Goal: Information Seeking & Learning: Learn about a topic

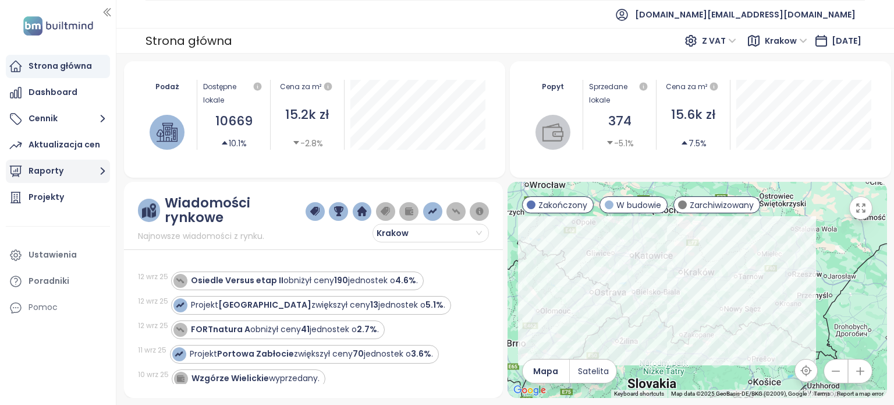
click at [77, 173] on button "Raporty" at bounding box center [58, 171] width 104 height 23
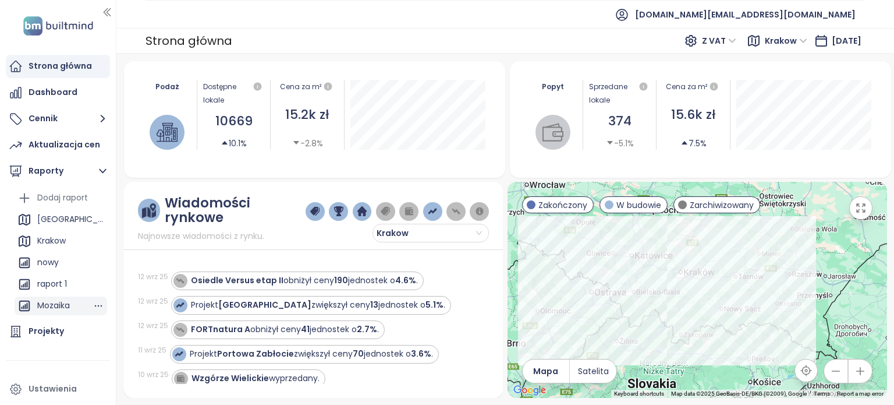
click at [59, 304] on div "Mozaika" at bounding box center [53, 305] width 33 height 15
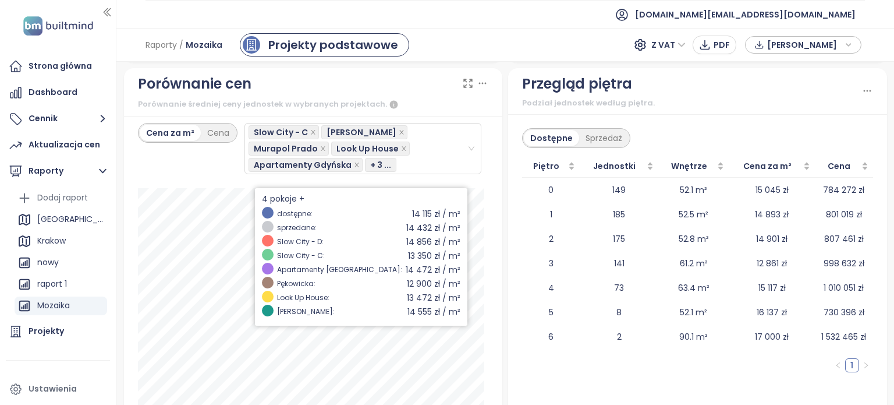
scroll to position [1796, 0]
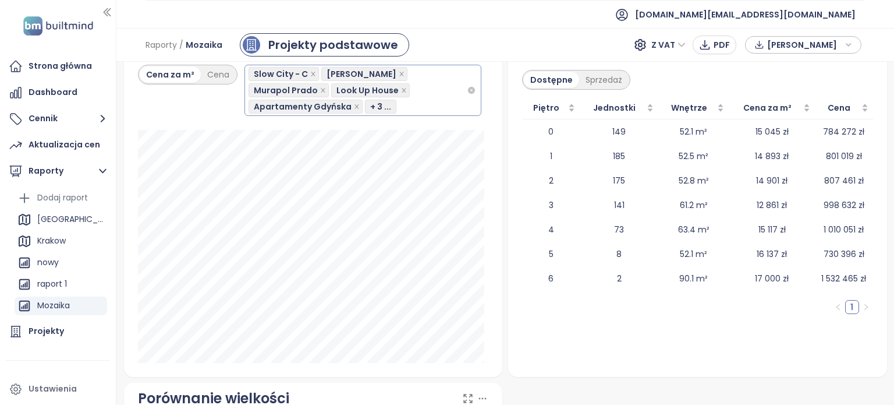
click at [434, 105] on div "Slow City - C Osiedle Mozaika Murapol Prado Look Up House Apartamenty Gdyńska +…" at bounding box center [358, 90] width 219 height 49
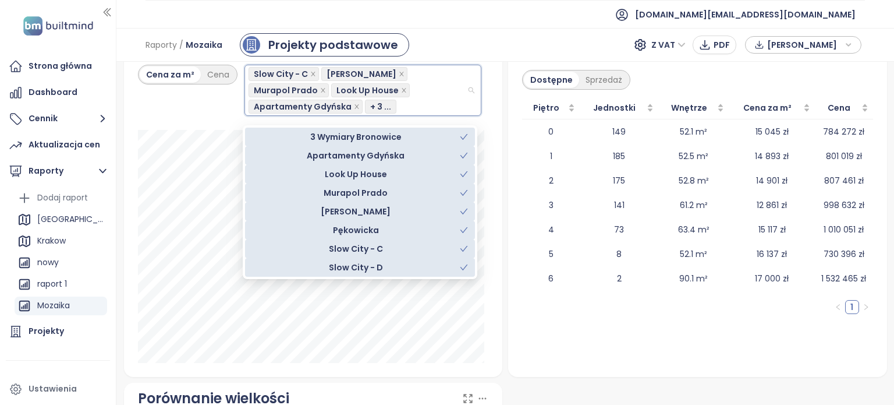
click at [386, 193] on div "Murapol Prado" at bounding box center [356, 192] width 208 height 13
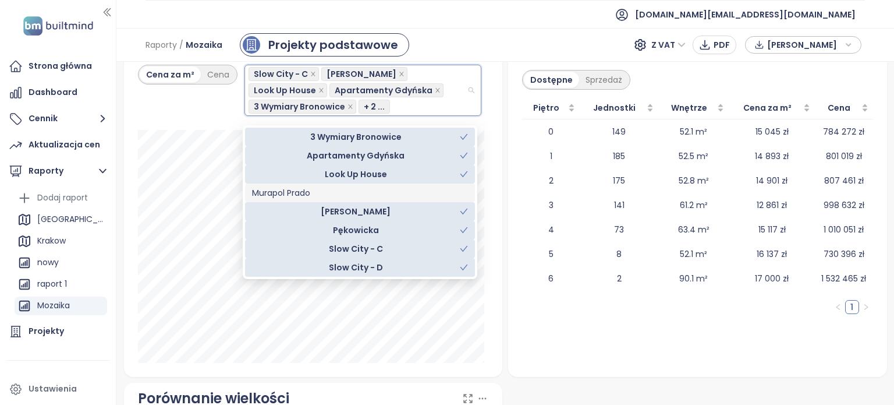
click at [384, 193] on div "Murapol Prado" at bounding box center [360, 192] width 216 height 13
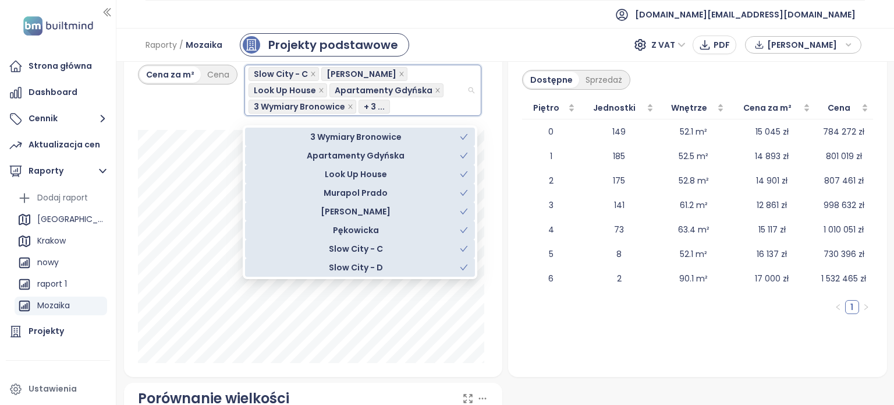
click at [472, 44] on div "Raporty / Mozaika Projekty podstawowe Z VAT PDF Dane rynkowe" at bounding box center [505, 45] width 778 height 34
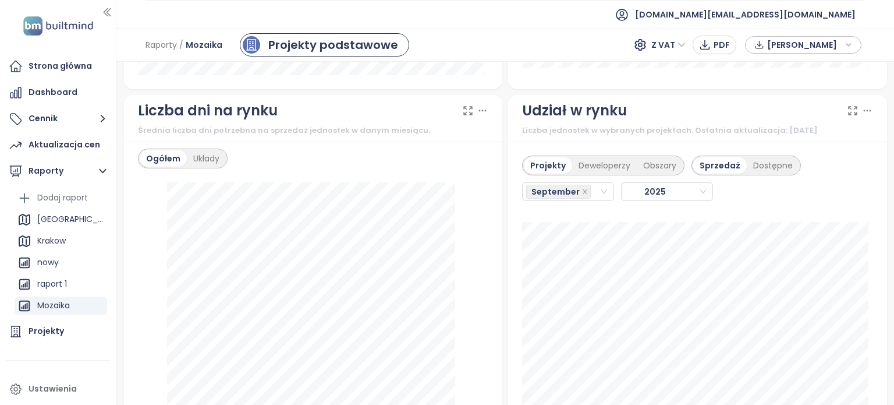
scroll to position [1330, 0]
click at [58, 247] on div "Krakow" at bounding box center [51, 240] width 29 height 15
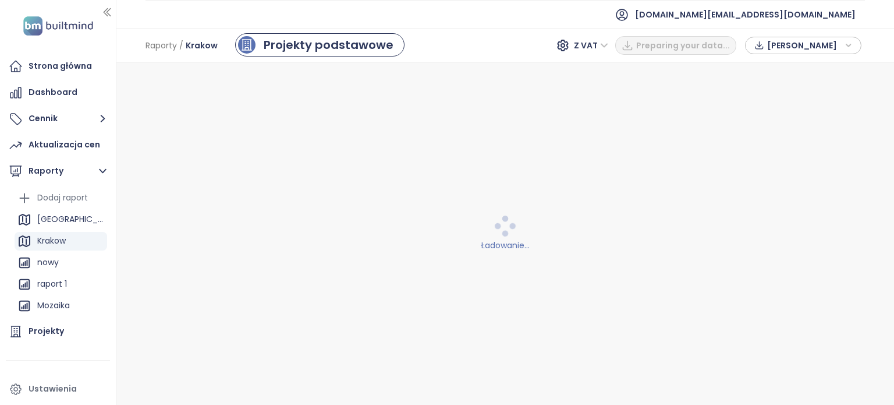
scroll to position [0, 0]
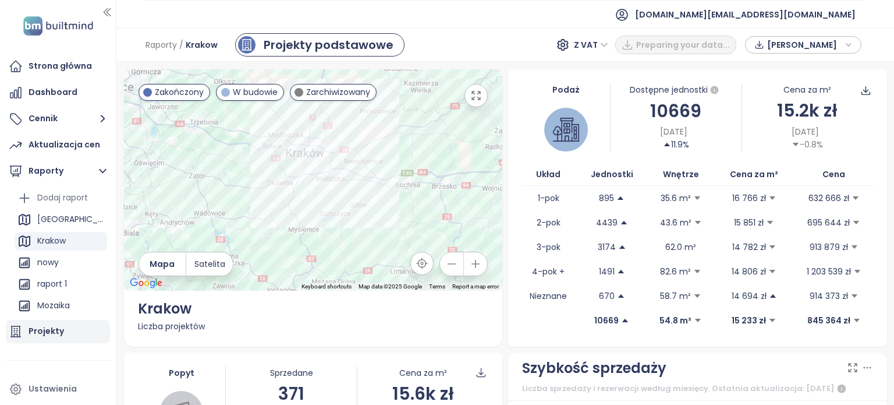
click at [57, 329] on div "Projekty" at bounding box center [47, 331] width 36 height 15
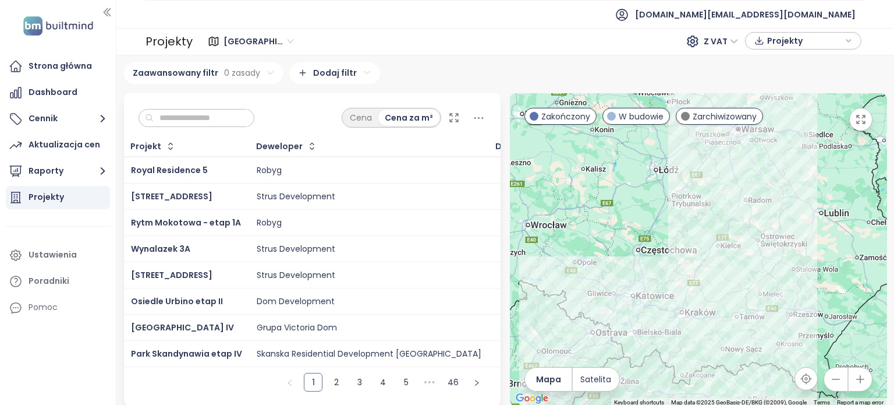
click at [210, 114] on input "text" at bounding box center [201, 117] width 94 height 17
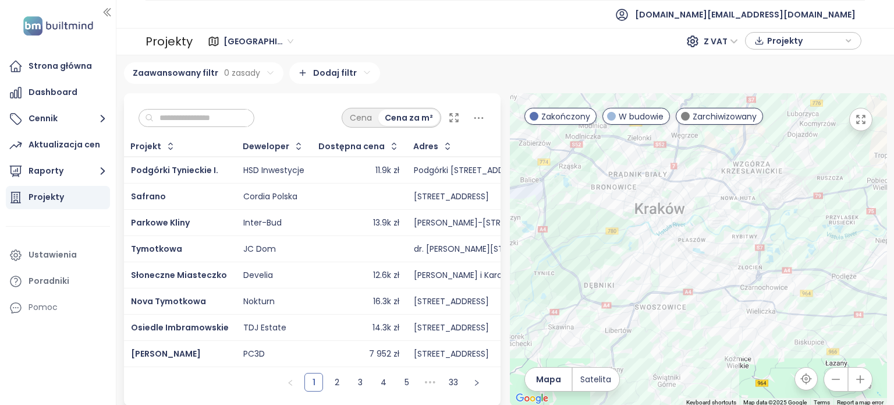
type input "*"
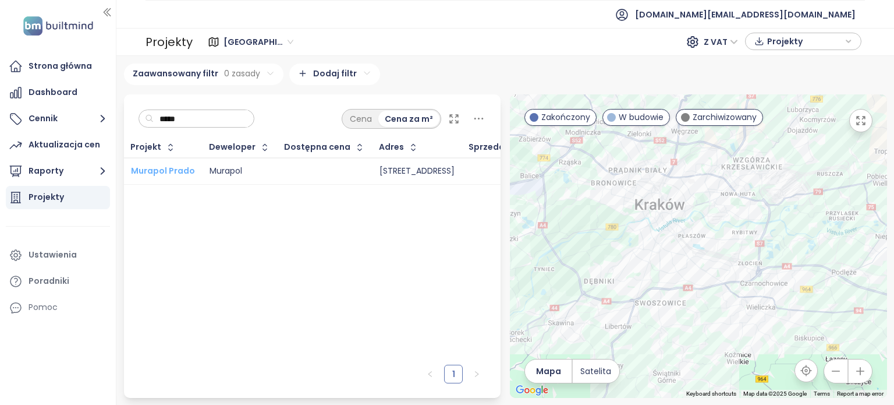
type input "*****"
click at [184, 165] on span "Murapol Prado" at bounding box center [163, 171] width 64 height 12
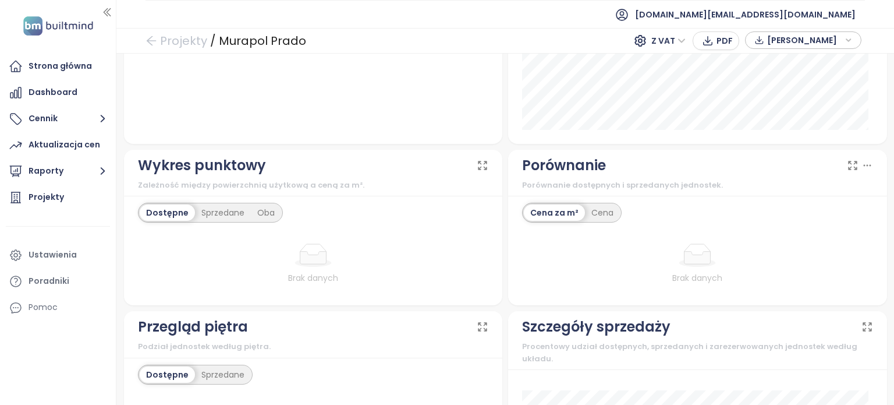
scroll to position [1236, 0]
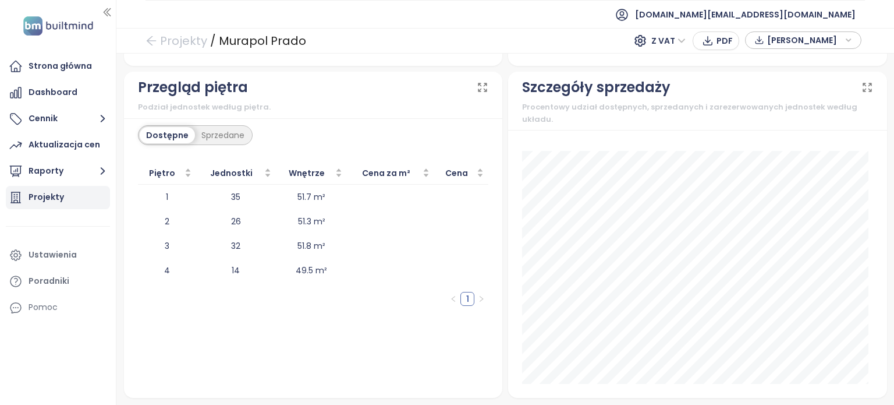
drag, startPoint x: 62, startPoint y: 195, endPoint x: 70, endPoint y: 194, distance: 8.2
click at [62, 195] on div "Projekty" at bounding box center [47, 197] width 36 height 15
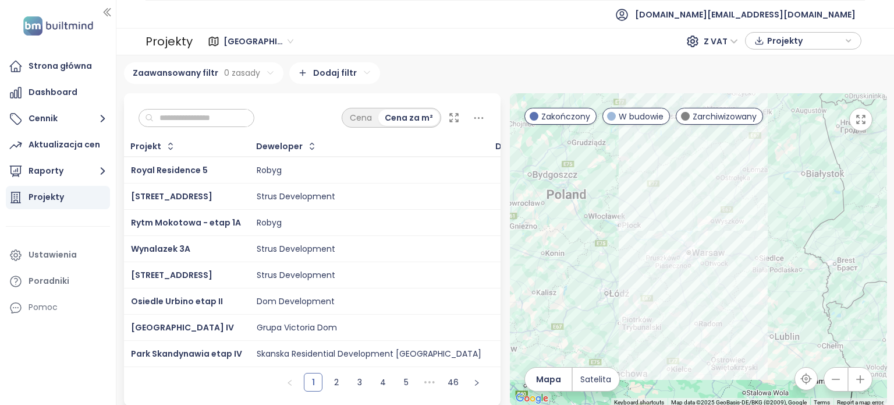
click at [248, 116] on input "text" at bounding box center [201, 117] width 94 height 17
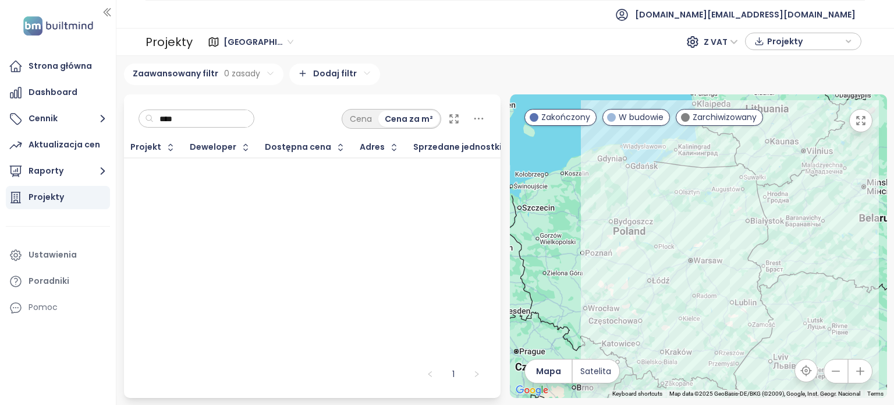
drag, startPoint x: 714, startPoint y: 314, endPoint x: 689, endPoint y: 236, distance: 81.4
click at [707, 288] on div at bounding box center [698, 245] width 377 height 303
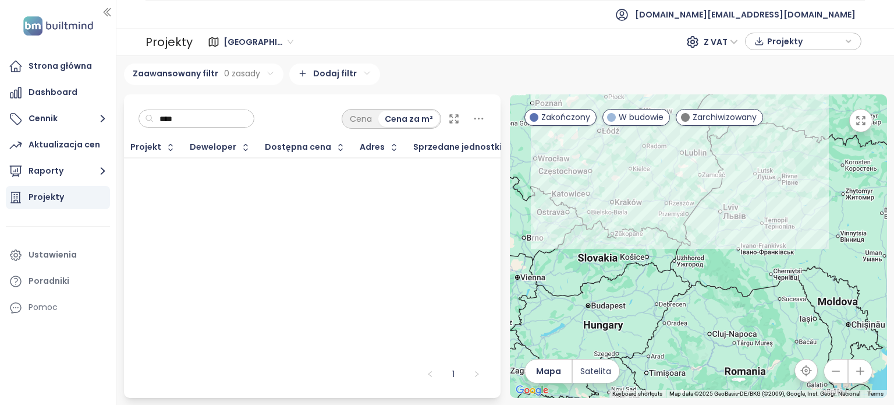
drag, startPoint x: 689, startPoint y: 236, endPoint x: 650, endPoint y: 141, distance: 102.8
click at [653, 130] on div at bounding box center [698, 245] width 377 height 303
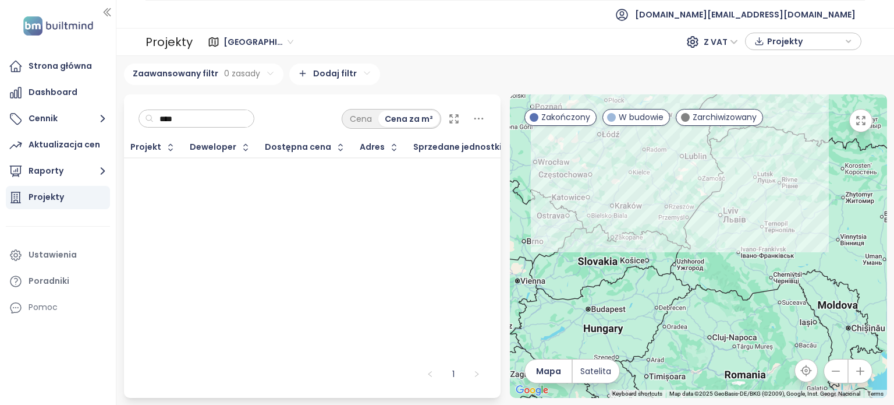
click at [229, 114] on input "****" at bounding box center [201, 118] width 94 height 17
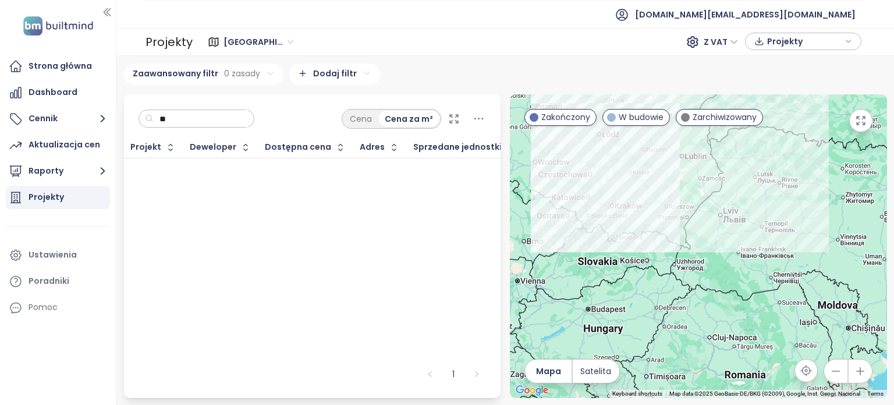
type input "*"
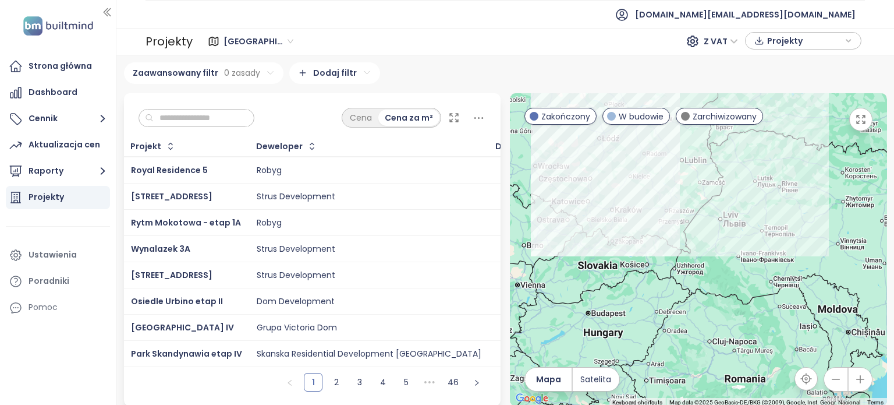
click at [49, 200] on div "Projekty" at bounding box center [47, 197] width 36 height 15
click at [281, 43] on div "[GEOGRAPHIC_DATA]" at bounding box center [259, 41] width 81 height 19
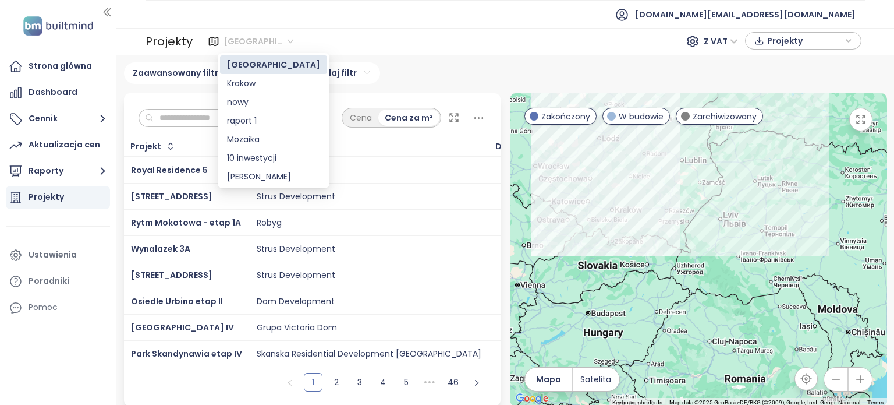
click at [263, 41] on span "[GEOGRAPHIC_DATA]" at bounding box center [259, 41] width 70 height 17
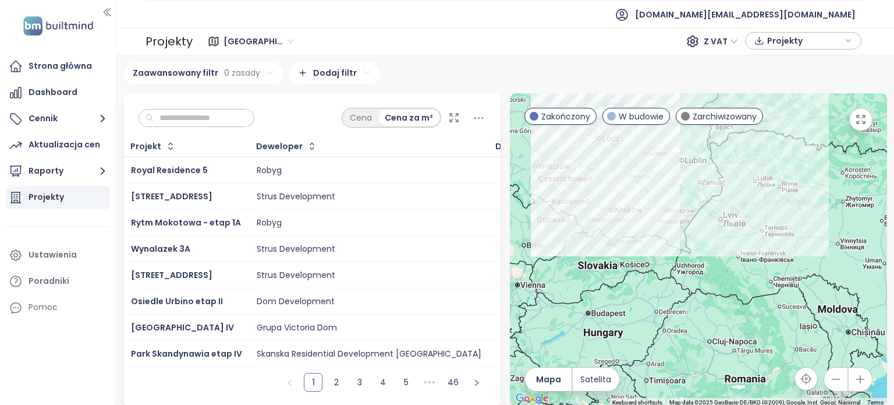
click at [263, 41] on span "[GEOGRAPHIC_DATA]" at bounding box center [259, 41] width 70 height 17
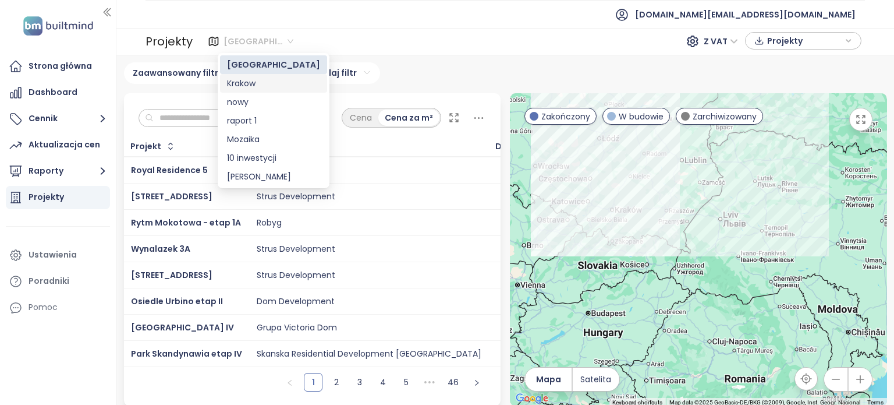
click at [257, 82] on div "Krakow" at bounding box center [273, 83] width 93 height 13
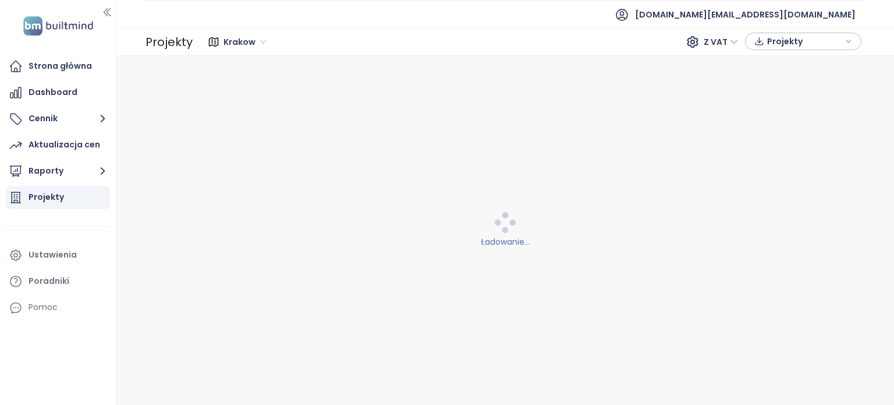
click at [386, 33] on div "Krakow Krakow Z VAT Projekty" at bounding box center [528, 42] width 665 height 19
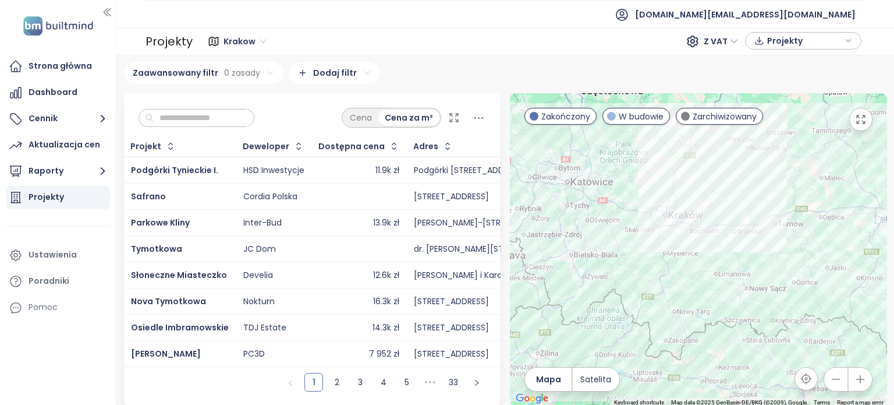
click at [226, 111] on input "text" at bounding box center [201, 117] width 94 height 17
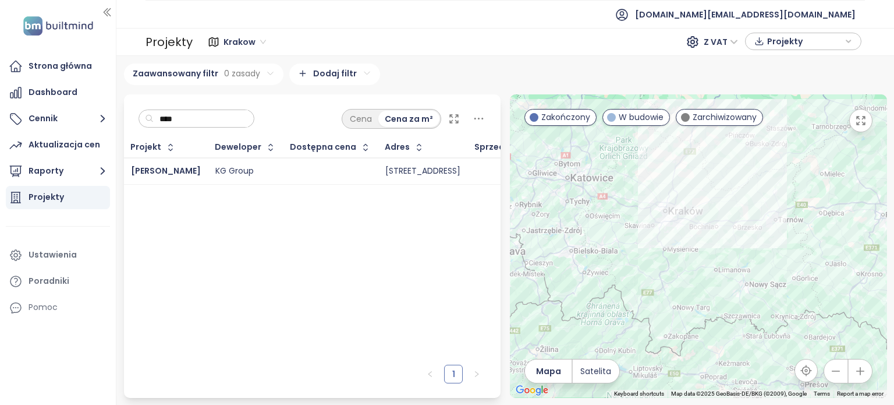
type input "****"
click at [284, 173] on td at bounding box center [331, 171] width 95 height 27
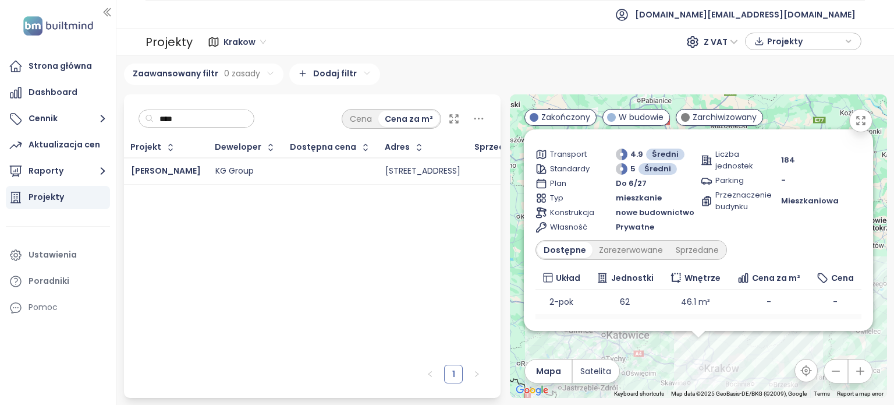
scroll to position [127, 0]
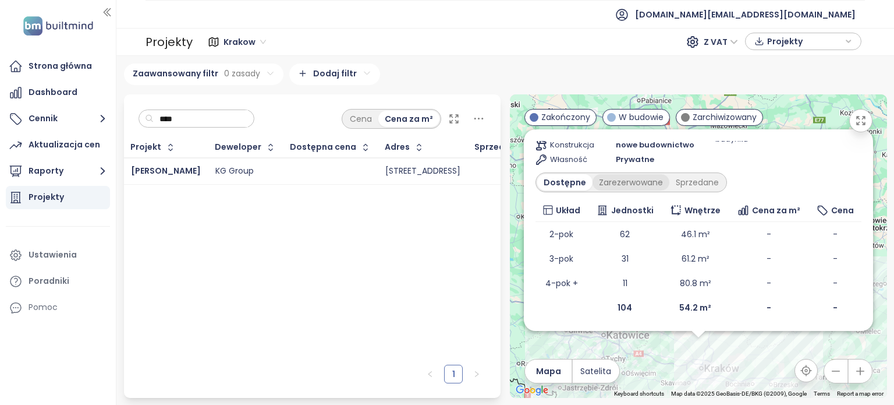
click at [643, 189] on div "Zarezerwowane" at bounding box center [631, 182] width 77 height 16
click at [699, 179] on div "Sprzedane" at bounding box center [700, 182] width 56 height 16
click at [636, 173] on div "Dostępne Zarezerwowane Sprzedane" at bounding box center [632, 182] width 192 height 20
click at [641, 179] on div "Zarezerwowane" at bounding box center [628, 182] width 77 height 16
click at [562, 183] on div "Dostępne" at bounding box center [563, 182] width 52 height 16
